Goal: Contribute content: Contribute content

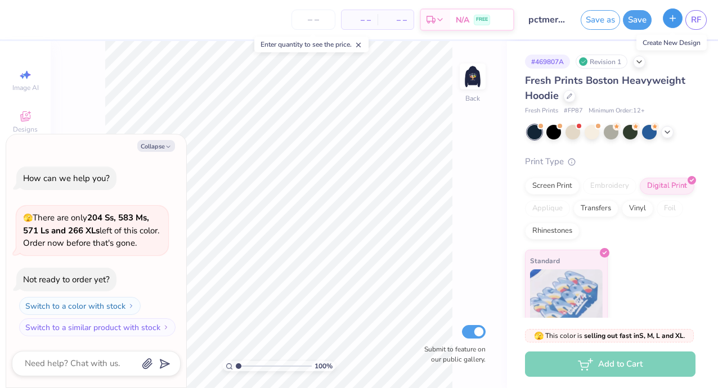
click at [670, 19] on icon "button" at bounding box center [673, 19] width 10 height 10
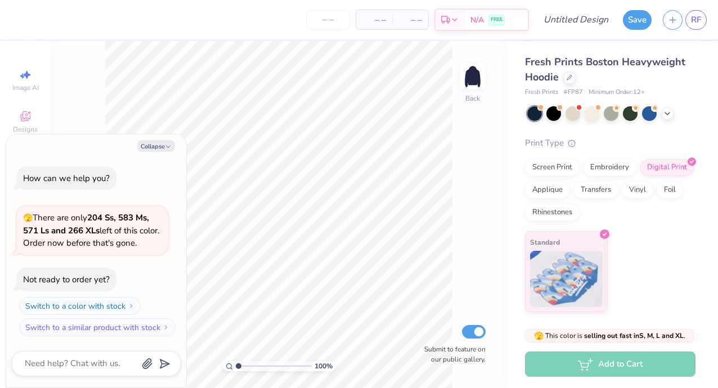
click at [679, 80] on div "Fresh Prints Boston Heavyweight Hoodie" at bounding box center [610, 70] width 171 height 30
click at [161, 146] on button "Collapse" at bounding box center [156, 146] width 38 height 12
type textarea "x"
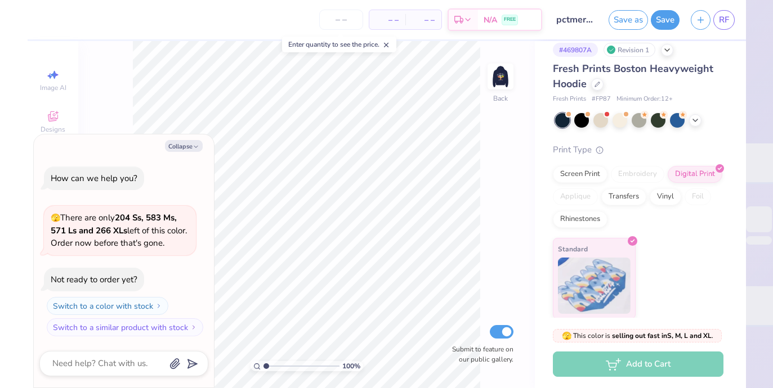
scroll to position [13, 0]
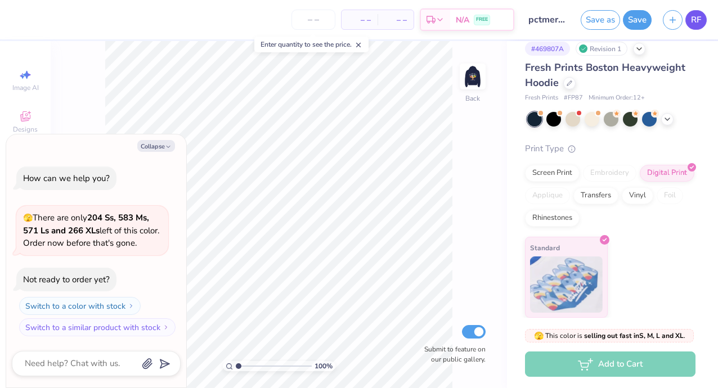
click at [693, 24] on span "RF" at bounding box center [696, 20] width 10 height 13
type textarea "x"
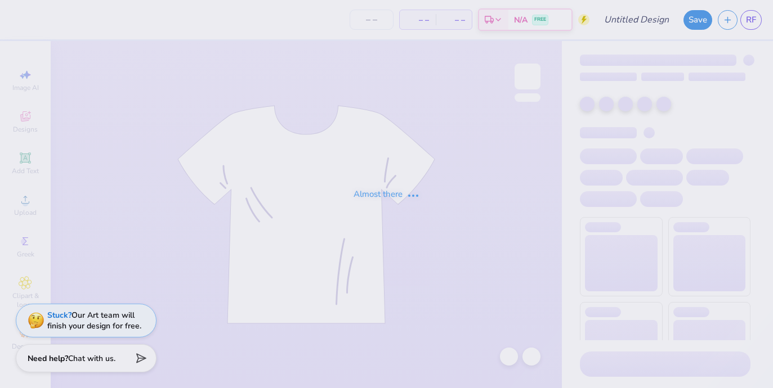
type input "pctmerchgrey"
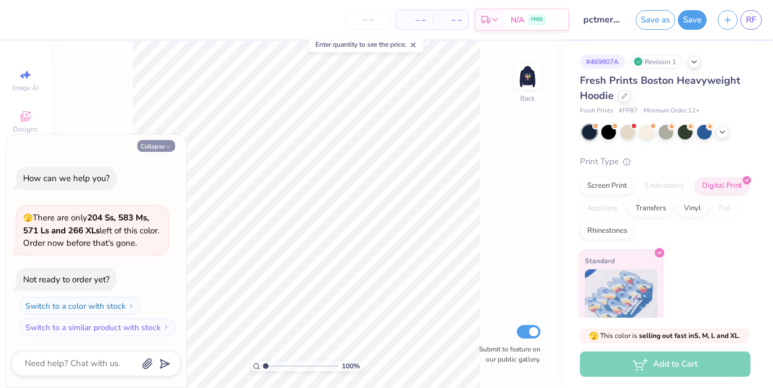
click at [157, 144] on button "Collapse" at bounding box center [156, 146] width 38 height 12
type textarea "x"
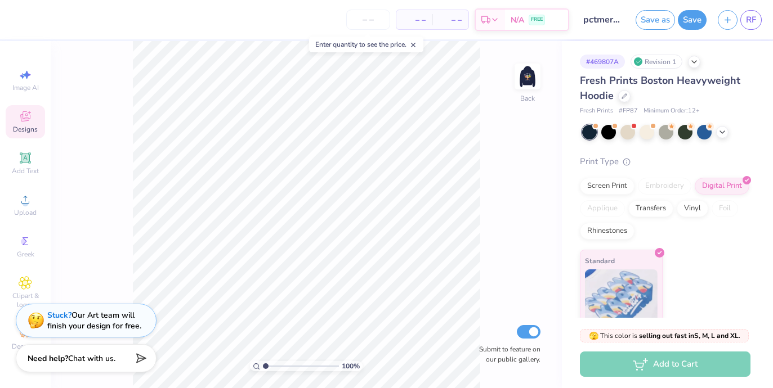
click at [30, 120] on icon at bounding box center [26, 117] width 14 height 14
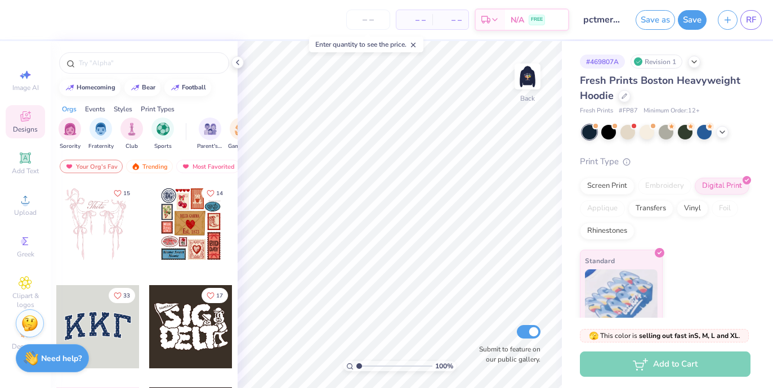
click at [28, 122] on icon at bounding box center [26, 117] width 14 height 14
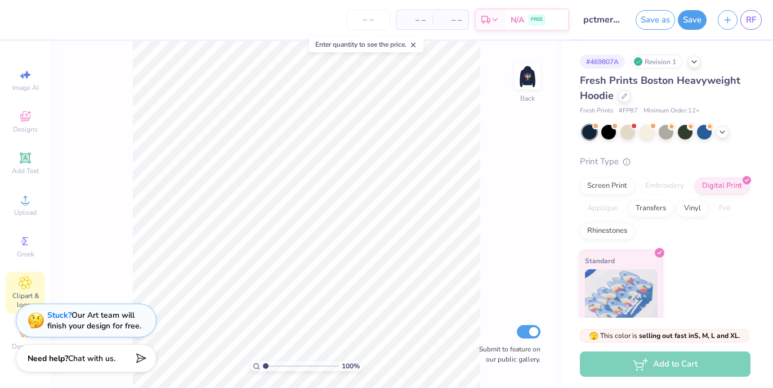
click at [20, 288] on icon at bounding box center [25, 283] width 13 height 14
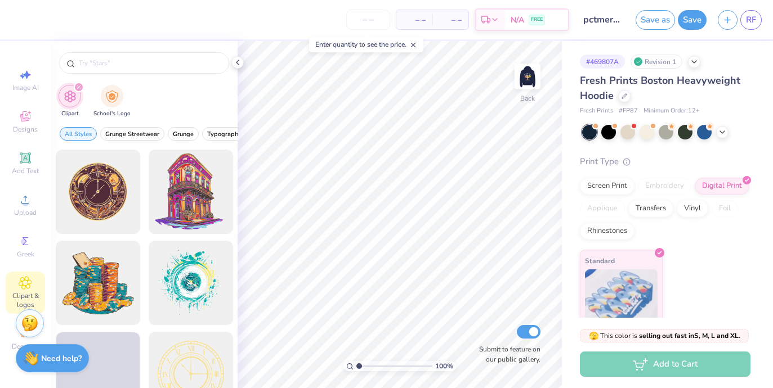
click at [20, 288] on icon at bounding box center [25, 283] width 13 height 14
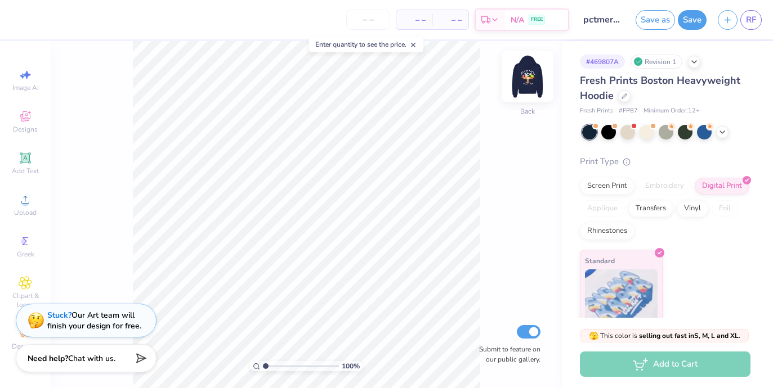
click at [531, 88] on img at bounding box center [527, 76] width 45 height 45
